Goal: Find specific page/section: Locate a particular part of the current website

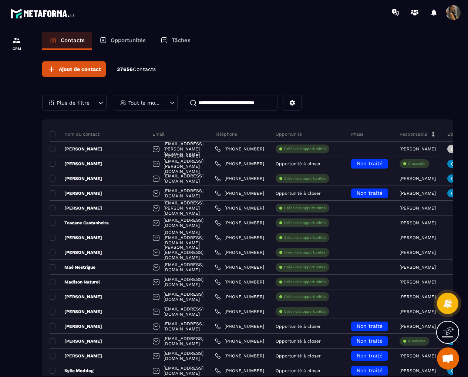
click at [213, 102] on input at bounding box center [231, 103] width 92 height 16
type input "****"
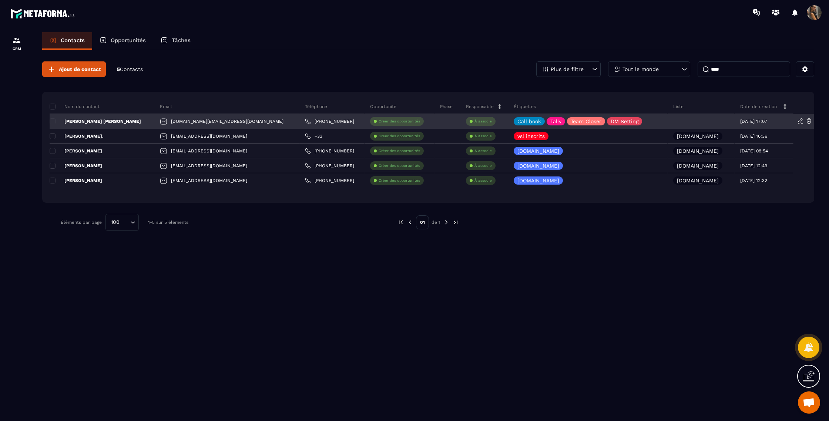
click at [90, 118] on p "[PERSON_NAME] [PERSON_NAME]" at bounding box center [95, 121] width 91 height 6
click at [77, 119] on p "[PERSON_NAME] [PERSON_NAME]" at bounding box center [95, 121] width 91 height 6
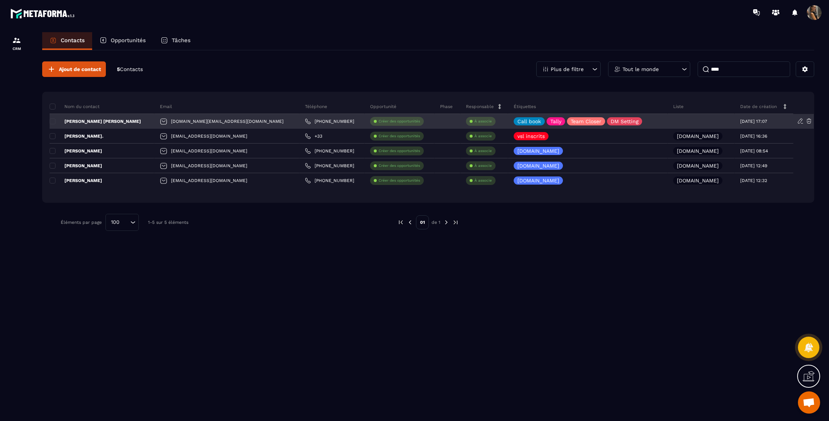
click at [69, 121] on p "[PERSON_NAME] [PERSON_NAME]" at bounding box center [95, 121] width 91 height 6
click at [95, 121] on p "[PERSON_NAME] [PERSON_NAME]" at bounding box center [95, 121] width 91 height 6
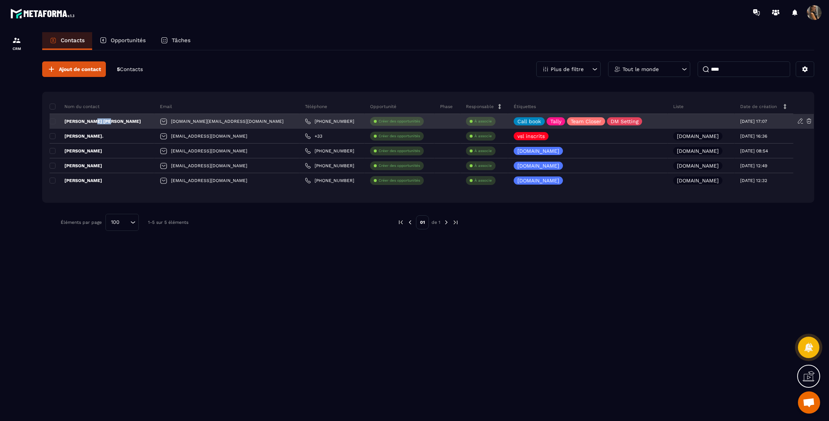
click at [112, 121] on div "[PERSON_NAME] [PERSON_NAME]" at bounding box center [102, 121] width 105 height 15
click at [113, 121] on div "[PERSON_NAME] [PERSON_NAME]" at bounding box center [102, 121] width 105 height 15
click at [114, 121] on div "[PERSON_NAME] [PERSON_NAME]" at bounding box center [102, 121] width 105 height 15
click at [115, 121] on div "[PERSON_NAME] [PERSON_NAME]" at bounding box center [102, 121] width 105 height 15
click at [117, 121] on div "[PERSON_NAME] [PERSON_NAME]" at bounding box center [102, 121] width 105 height 15
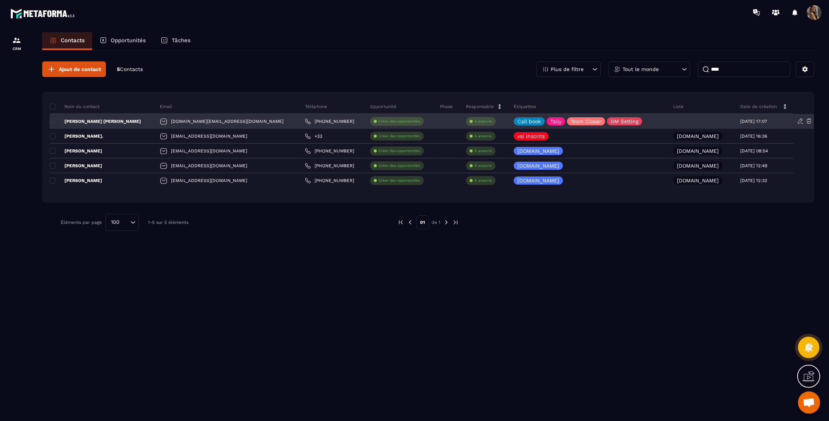
drag, startPoint x: 113, startPoint y: 121, endPoint x: 95, endPoint y: 121, distance: 17.8
click at [102, 121] on div "[PERSON_NAME] [PERSON_NAME]" at bounding box center [102, 121] width 105 height 15
click at [75, 120] on p "[PERSON_NAME] [PERSON_NAME]" at bounding box center [95, 121] width 91 height 6
drag, startPoint x: 75, startPoint y: 120, endPoint x: 86, endPoint y: 119, distance: 10.4
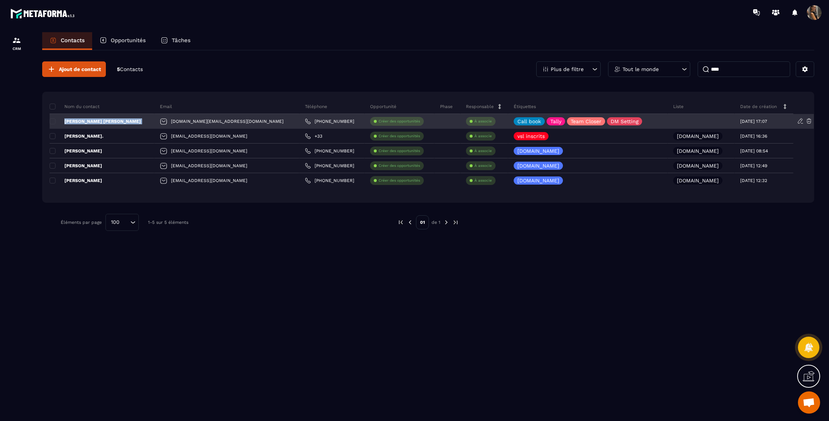
click at [75, 120] on p "[PERSON_NAME] [PERSON_NAME]" at bounding box center [95, 121] width 91 height 6
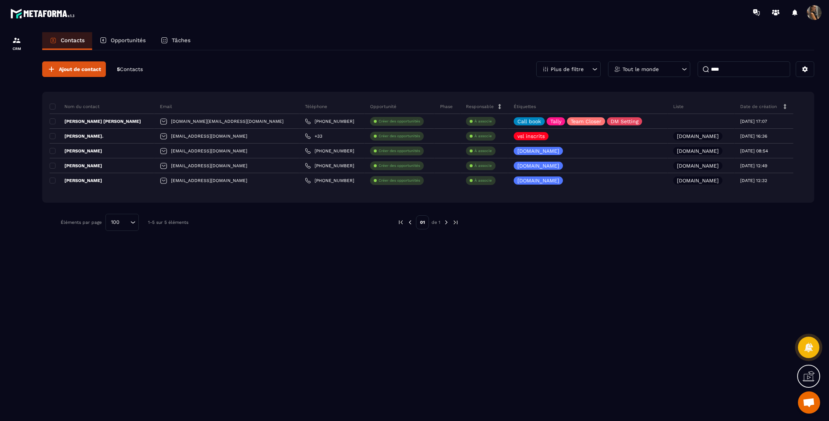
drag, startPoint x: 191, startPoint y: 86, endPoint x: 147, endPoint y: 101, distance: 46.6
click at [189, 86] on div "Ajout de contact 5 Contacts Plus de filtre Tout le monde **** Nom du contact Em…" at bounding box center [428, 146] width 772 height 192
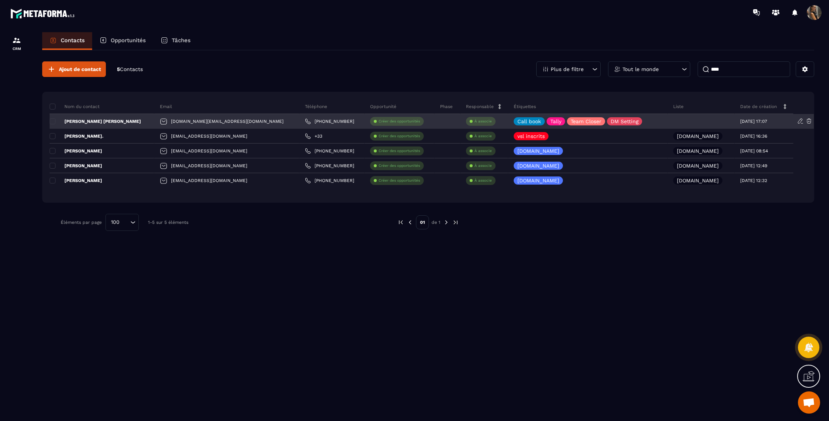
click at [86, 119] on p "[PERSON_NAME] [PERSON_NAME]" at bounding box center [95, 121] width 91 height 6
click at [85, 119] on p "[PERSON_NAME] [PERSON_NAME]" at bounding box center [95, 121] width 91 height 6
click at [87, 119] on p "[PERSON_NAME] [PERSON_NAME]" at bounding box center [95, 121] width 91 height 6
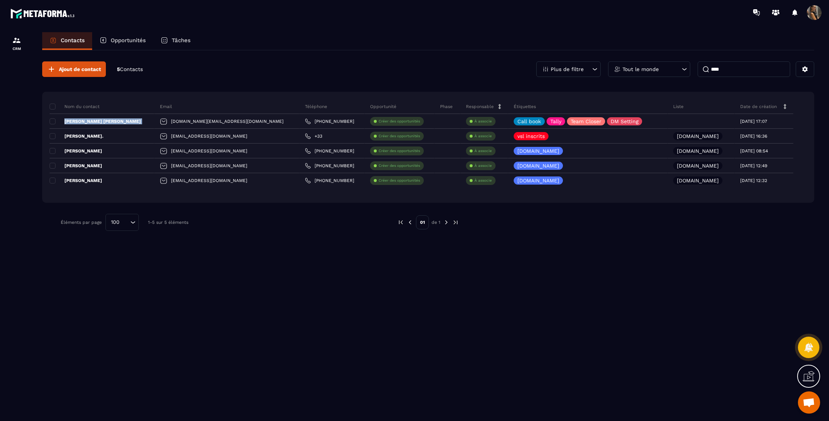
drag, startPoint x: 87, startPoint y: 119, endPoint x: 239, endPoint y: 12, distance: 185.6
click at [87, 118] on p "[PERSON_NAME] [PERSON_NAME]" at bounding box center [95, 121] width 91 height 6
